Goal: Information Seeking & Learning: Learn about a topic

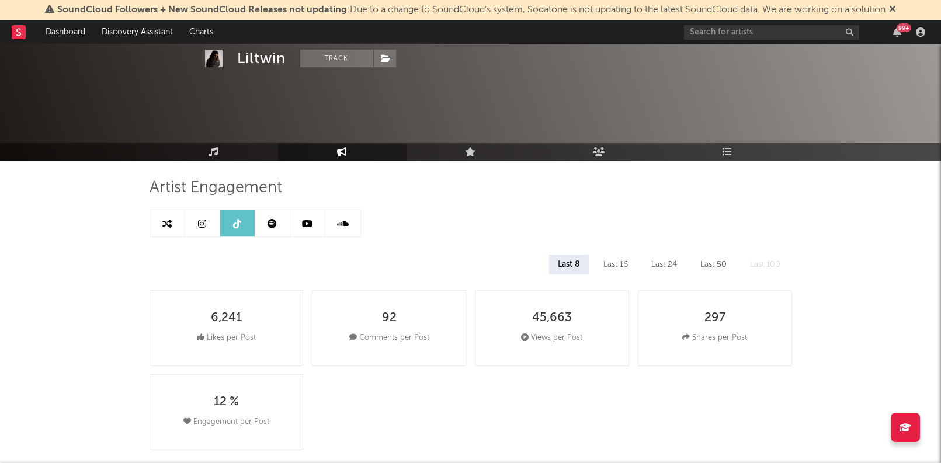
select select "3m"
select select "1w"
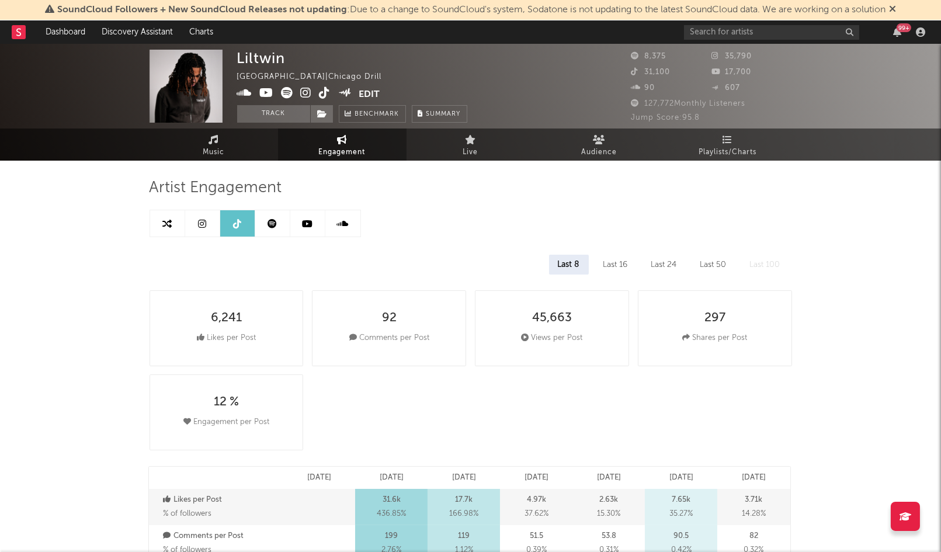
click at [199, 226] on icon at bounding box center [202, 223] width 8 height 9
select select "6m"
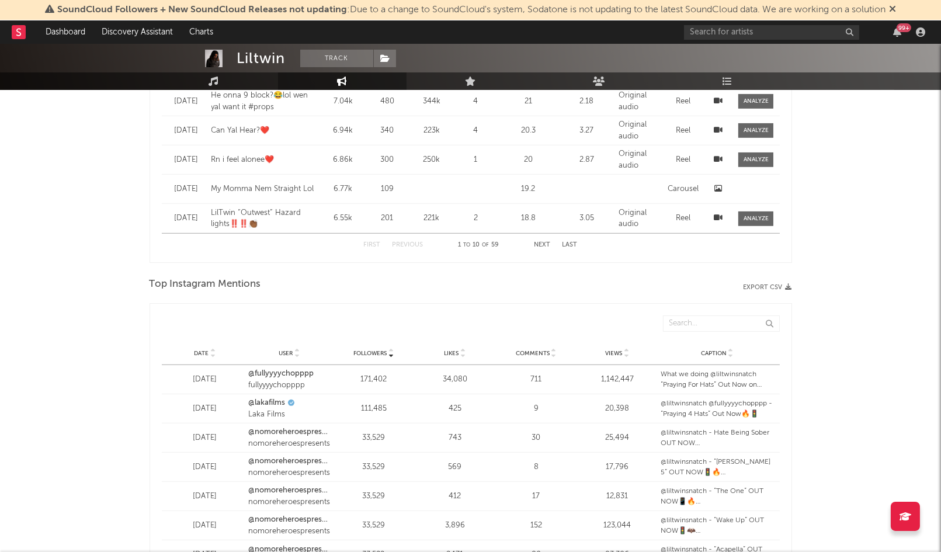
scroll to position [1215, 0]
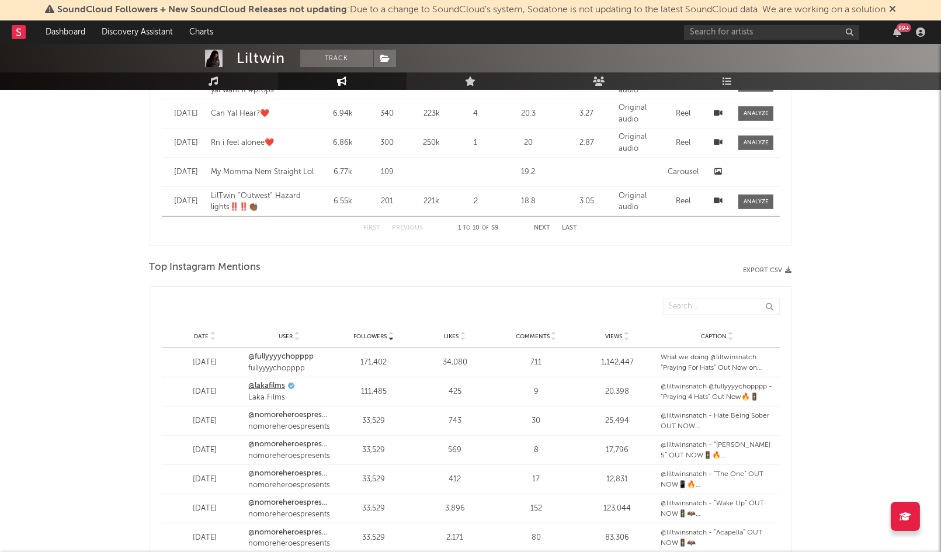
click at [271, 384] on link "@lakafilms" at bounding box center [266, 386] width 37 height 12
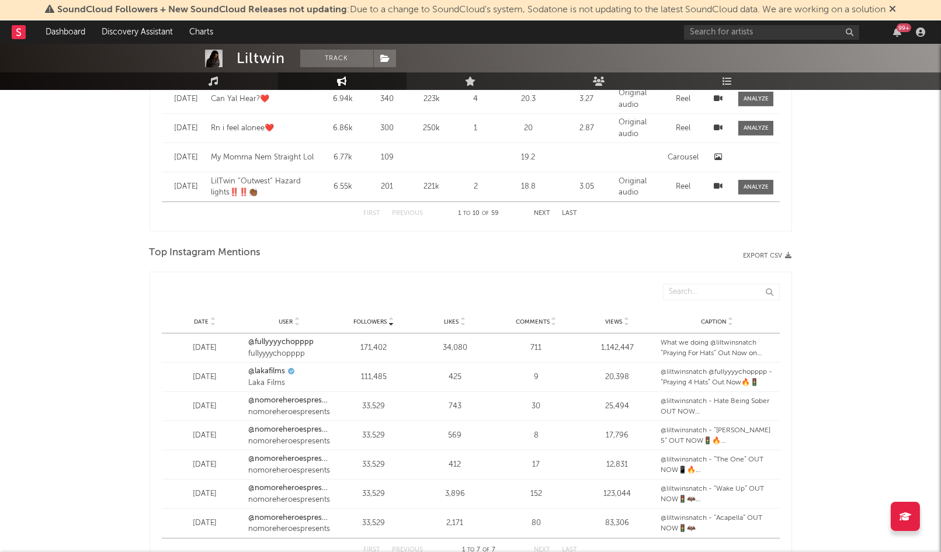
scroll to position [1236, 0]
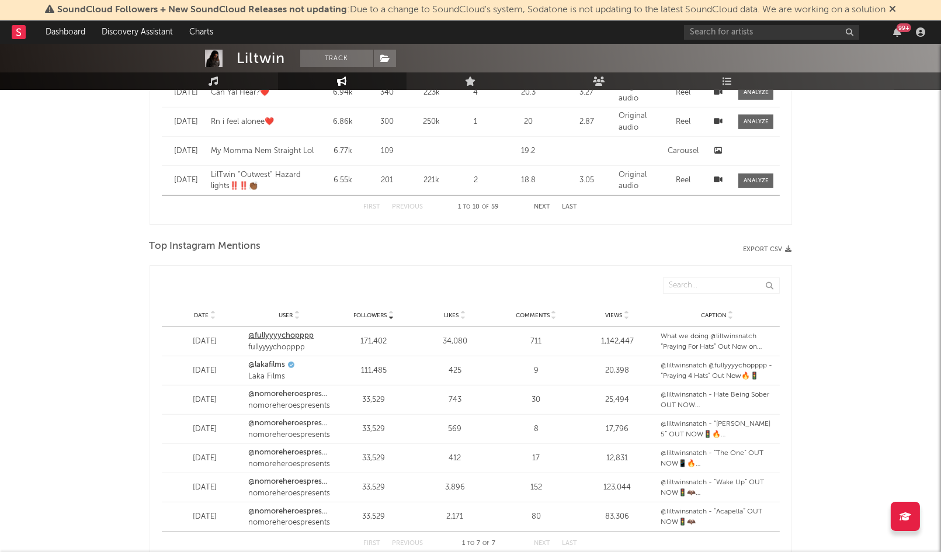
click at [296, 335] on link "@fullyyyychopppp" at bounding box center [280, 336] width 65 height 12
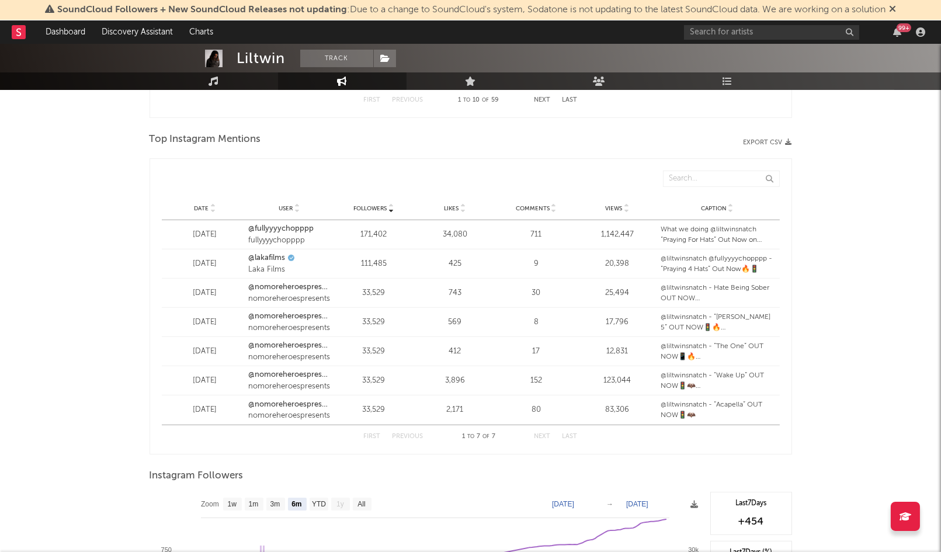
scroll to position [1344, 0]
click at [541, 440] on div "First Previous 1 to 7 of 7 Next Last" at bounding box center [471, 435] width 214 height 23
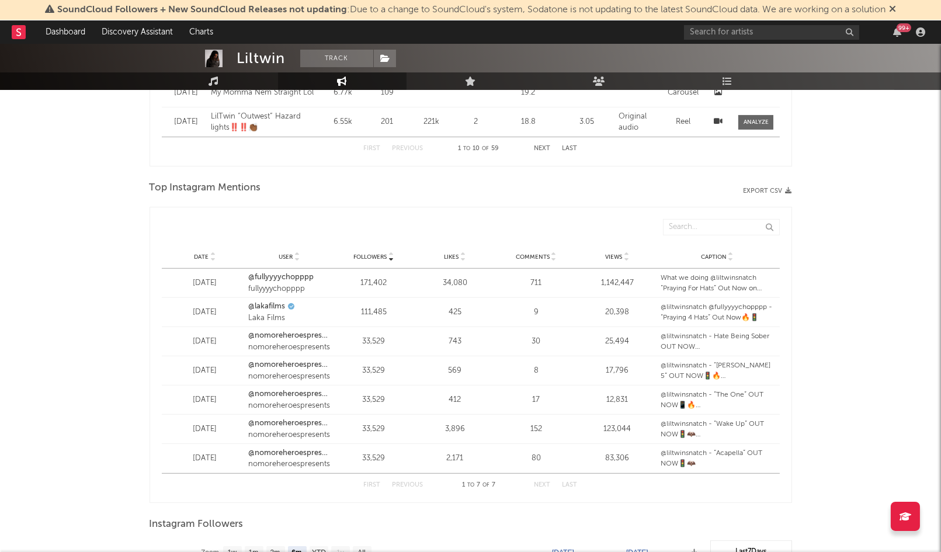
scroll to position [1289, 0]
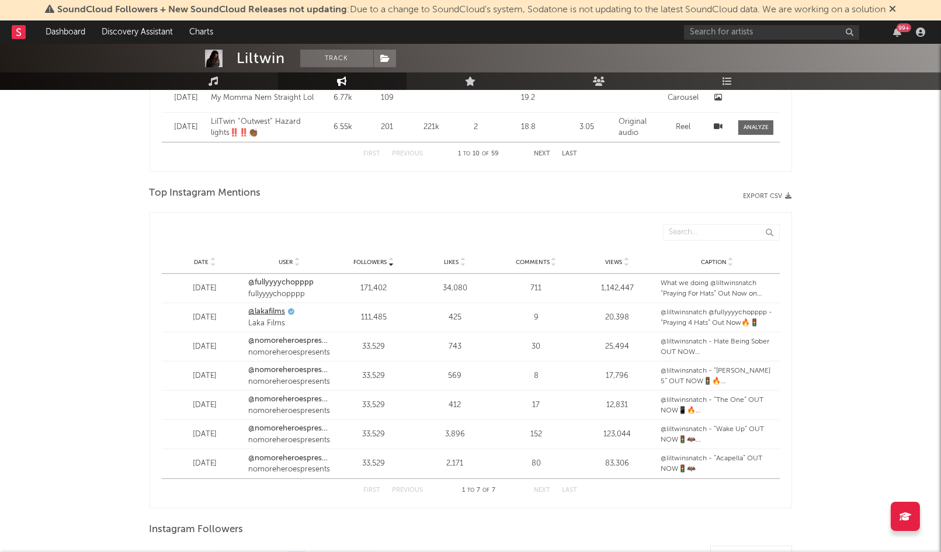
click at [267, 312] on link "@lakafilms" at bounding box center [266, 312] width 37 height 12
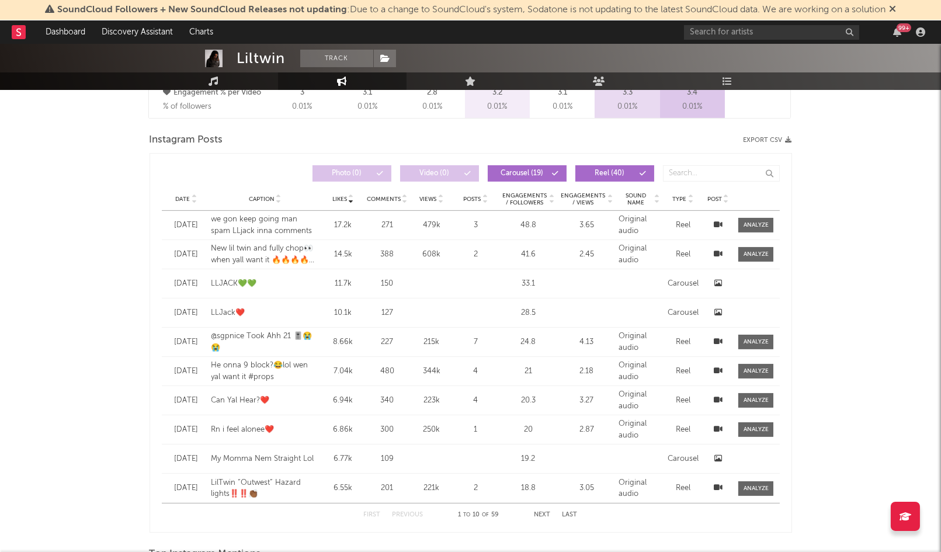
scroll to position [811, 0]
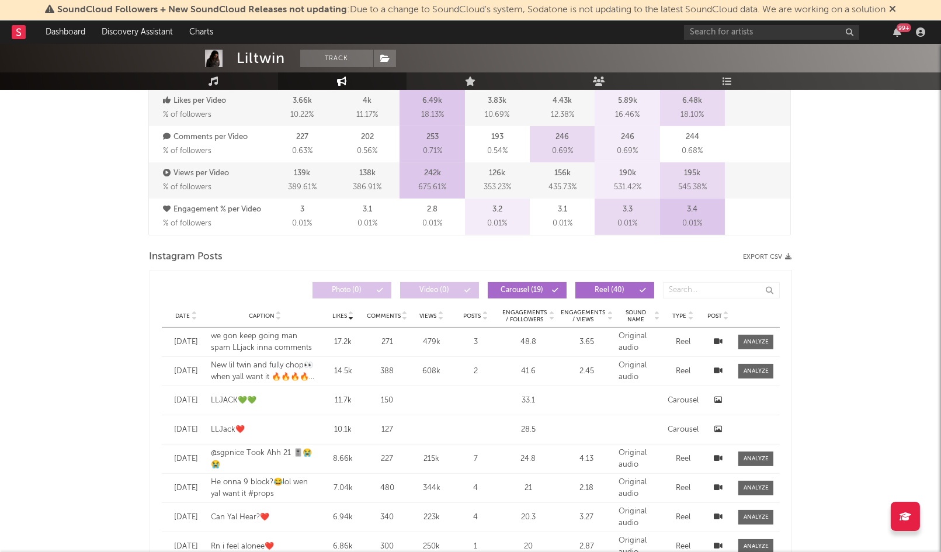
click at [186, 313] on span "Date" at bounding box center [183, 315] width 15 height 7
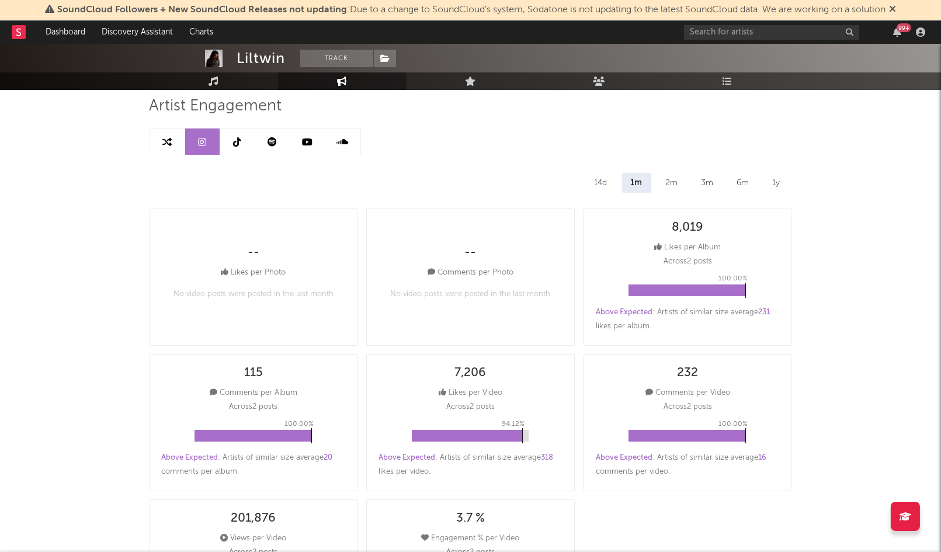
scroll to position [0, 0]
